Goal: Task Accomplishment & Management: Manage account settings

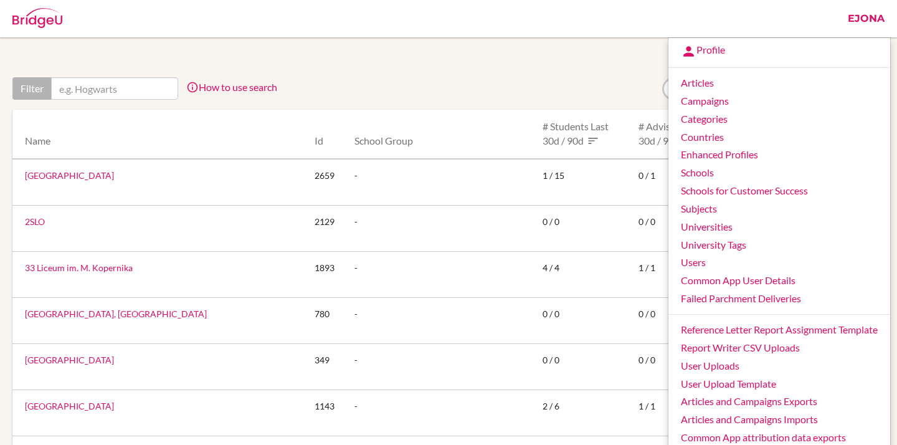
scroll to position [179, 0]
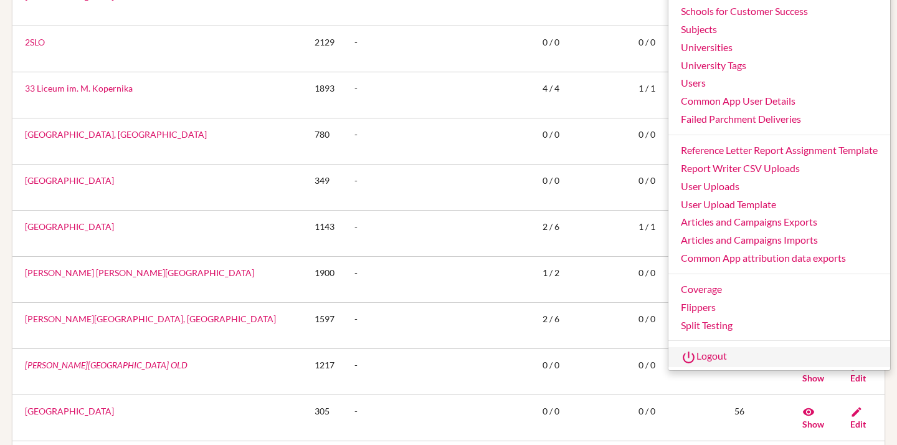
click at [704, 358] on link "Logout" at bounding box center [779, 357] width 222 height 20
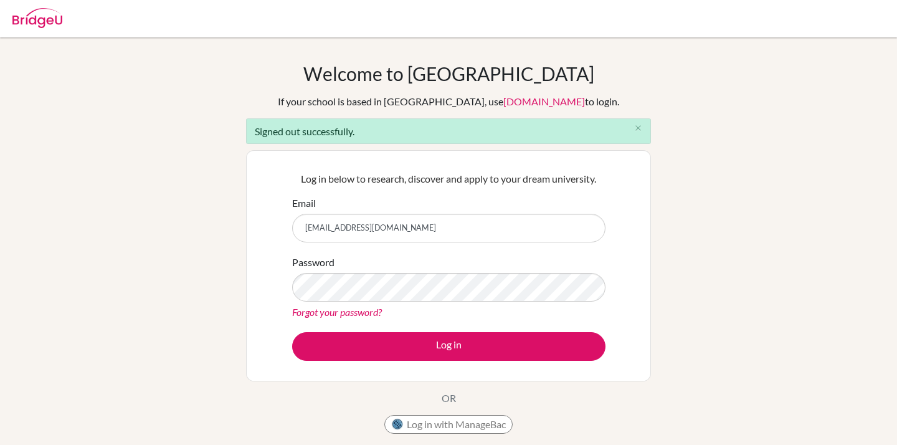
click at [393, 227] on input "[EMAIL_ADDRESS][DOMAIN_NAME]" at bounding box center [448, 228] width 313 height 29
type input "[EMAIL_ADDRESS][DOMAIN_NAME]"
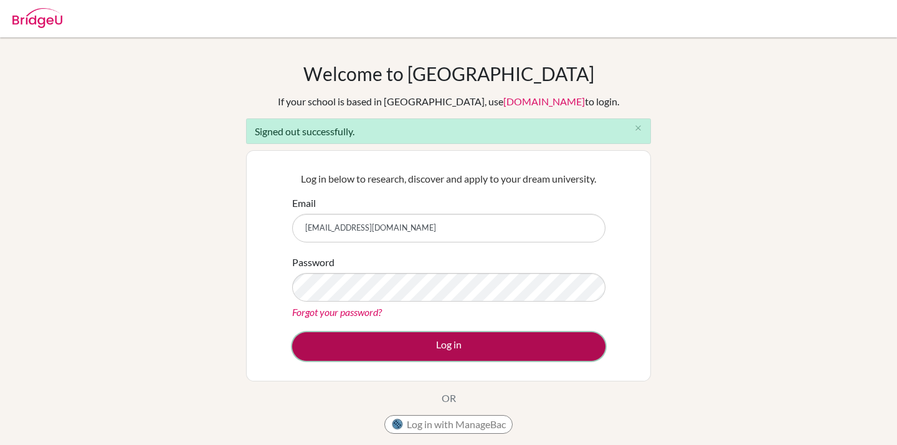
click at [453, 344] on button "Log in" at bounding box center [448, 346] width 313 height 29
